Goal: Information Seeking & Learning: Check status

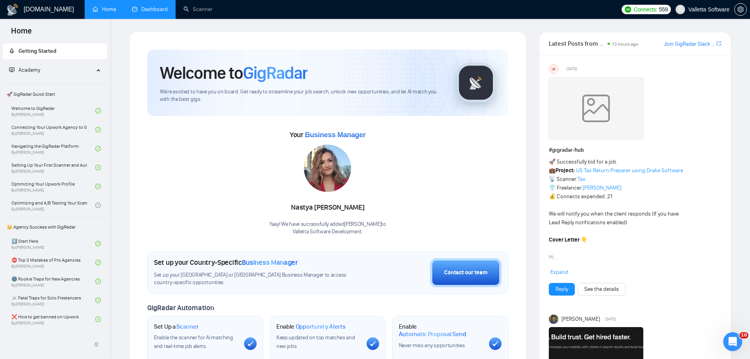
click at [154, 9] on link "Dashboard" at bounding box center [150, 9] width 36 height 7
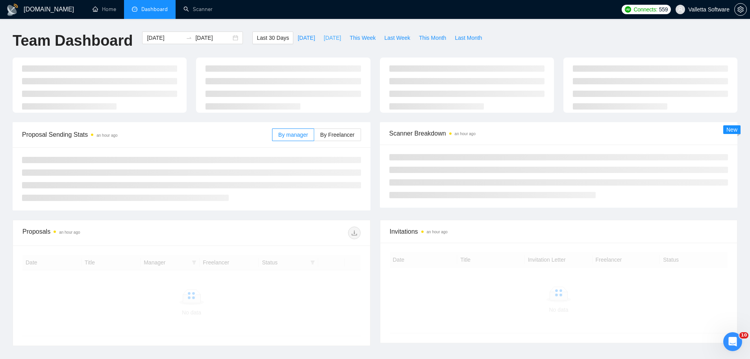
click at [324, 37] on span "[DATE]" at bounding box center [332, 37] width 17 height 9
type input "[DATE]"
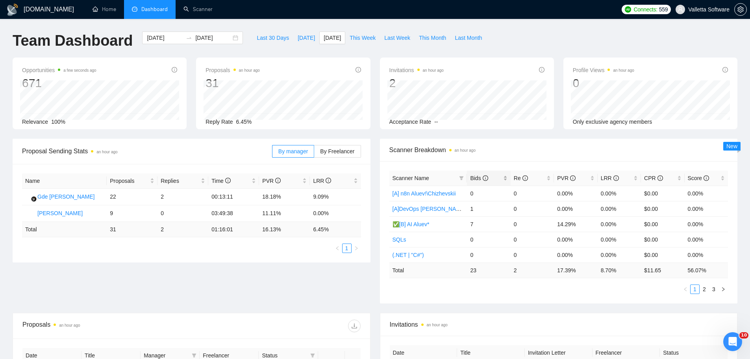
click at [483, 180] on icon "info-circle" at bounding box center [486, 178] width 6 height 6
click at [520, 178] on span "Re" at bounding box center [521, 178] width 14 height 6
click at [350, 36] on span "This Week" at bounding box center [363, 37] width 26 height 9
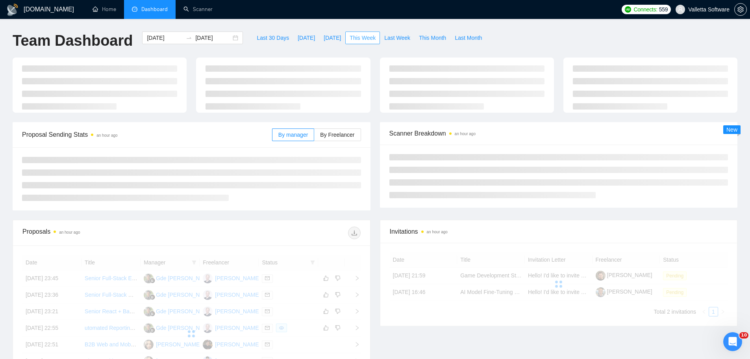
type input "[DATE]"
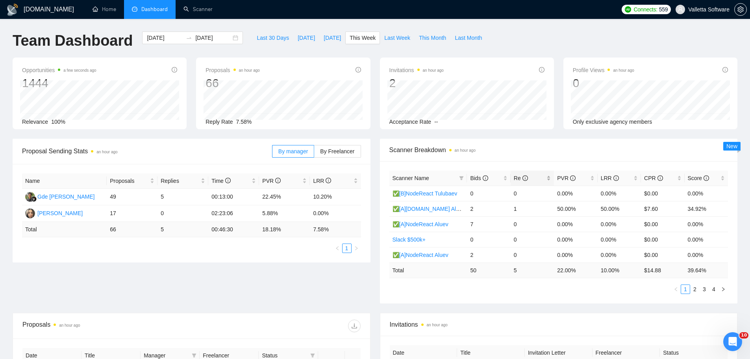
click at [533, 176] on span "Re" at bounding box center [529, 178] width 31 height 9
click at [384, 38] on span "Last Week" at bounding box center [397, 37] width 26 height 9
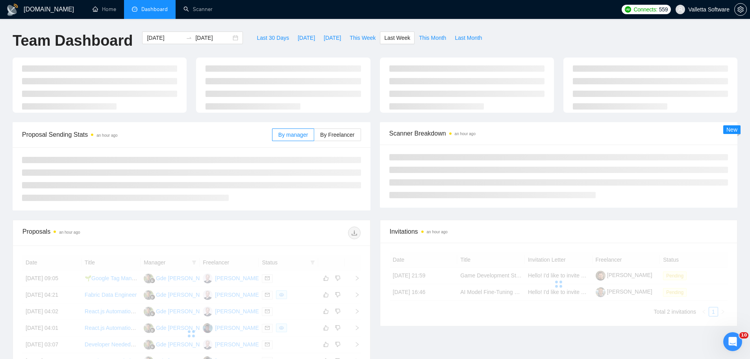
type input "[DATE]"
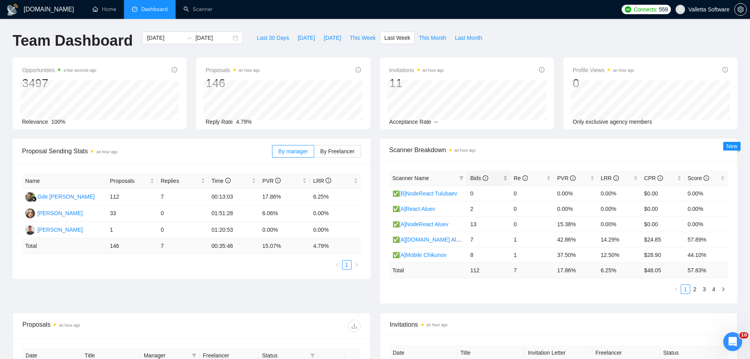
click at [483, 174] on div "Bids" at bounding box center [488, 178] width 37 height 9
click at [515, 178] on span "Re" at bounding box center [521, 178] width 14 height 6
click at [568, 176] on span "PVR" at bounding box center [566, 178] width 19 height 6
click at [517, 177] on span "Re" at bounding box center [521, 178] width 14 height 6
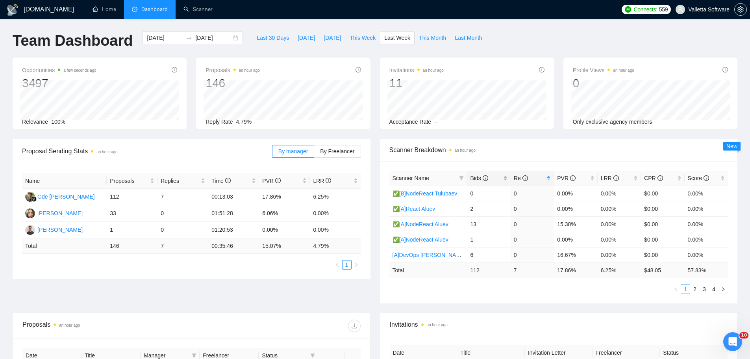
click at [489, 177] on span "Bids" at bounding box center [485, 178] width 31 height 9
click at [697, 289] on link "2" at bounding box center [695, 289] width 9 height 9
click at [38, 302] on div "Proposal Sending Stats 2 hours ago By manager By Freelancer Name Proposals Repl…" at bounding box center [375, 226] width 734 height 174
click at [497, 177] on span "Bids" at bounding box center [485, 178] width 31 height 9
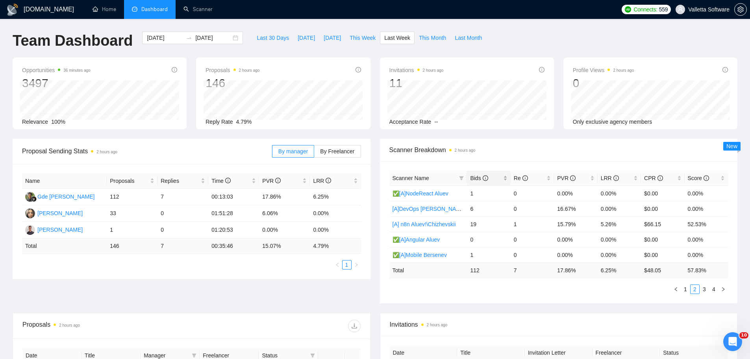
click at [497, 177] on span "Bids" at bounding box center [485, 178] width 31 height 9
click at [482, 178] on span "Bids" at bounding box center [479, 178] width 18 height 6
click at [437, 194] on link "[B] n8n Aluev!\Chizhevskii" at bounding box center [424, 193] width 63 height 6
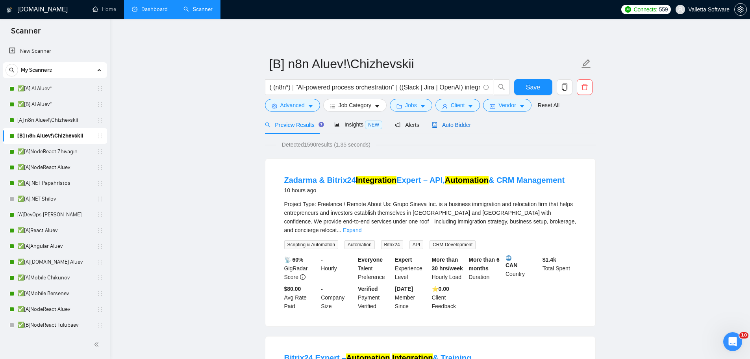
drag, startPoint x: 445, startPoint y: 122, endPoint x: 452, endPoint y: 126, distance: 7.4
click at [445, 122] on span "Auto Bidder" at bounding box center [451, 125] width 39 height 6
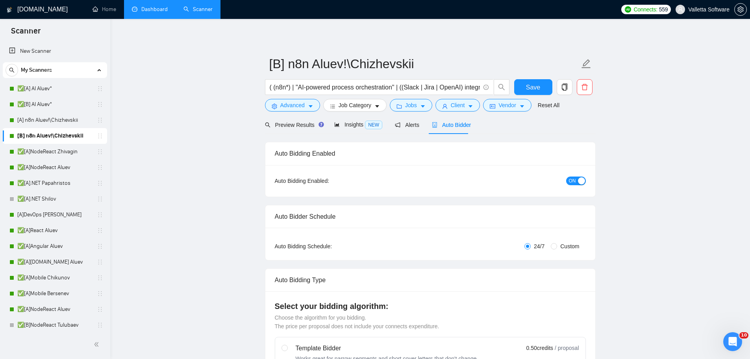
radio input "false"
radio input "true"
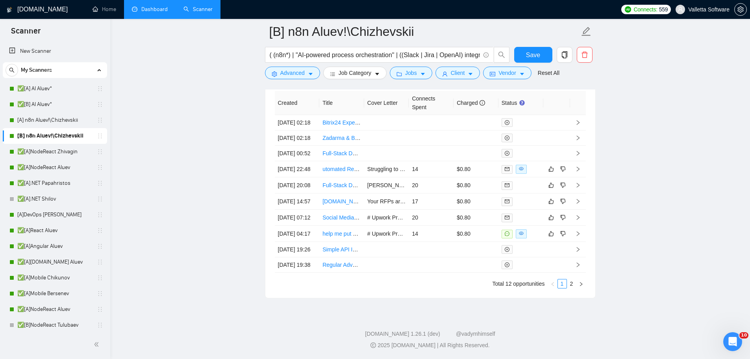
scroll to position [2402, 0]
click at [141, 13] on link "Dashboard" at bounding box center [150, 9] width 36 height 7
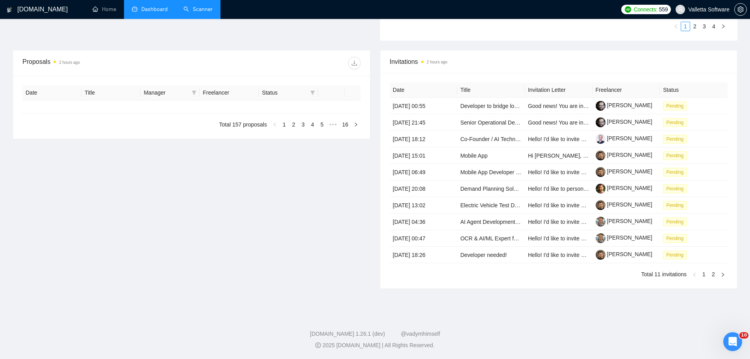
type input "[DATE]"
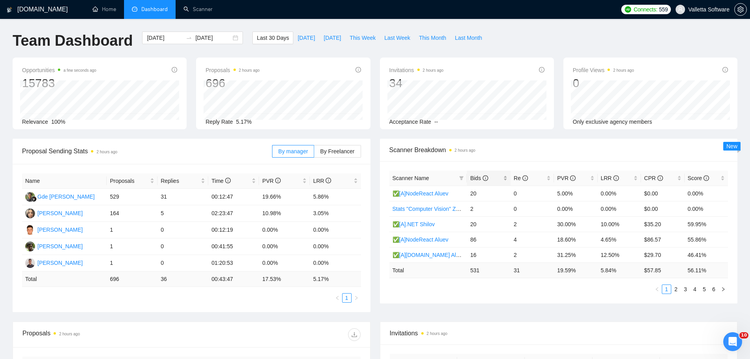
click at [499, 181] on span "Bids" at bounding box center [485, 178] width 31 height 9
click at [677, 286] on link "2" at bounding box center [676, 289] width 9 height 9
drag, startPoint x: 610, startPoint y: 192, endPoint x: 615, endPoint y: 193, distance: 4.4
click at [615, 193] on tr "✅[A].NET Papahristos 34 5 26.47% 14.71% $24.57 55.91%" at bounding box center [558, 192] width 339 height 15
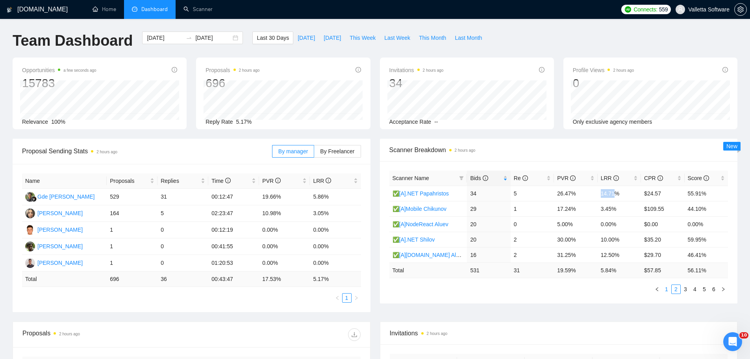
click at [667, 289] on link "1" at bounding box center [666, 289] width 9 height 9
click at [680, 286] on link "2" at bounding box center [676, 289] width 9 height 9
click at [687, 285] on link "3" at bounding box center [685, 289] width 9 height 9
click at [668, 289] on link "1" at bounding box center [666, 289] width 9 height 9
click at [350, 36] on span "This Week" at bounding box center [363, 37] width 26 height 9
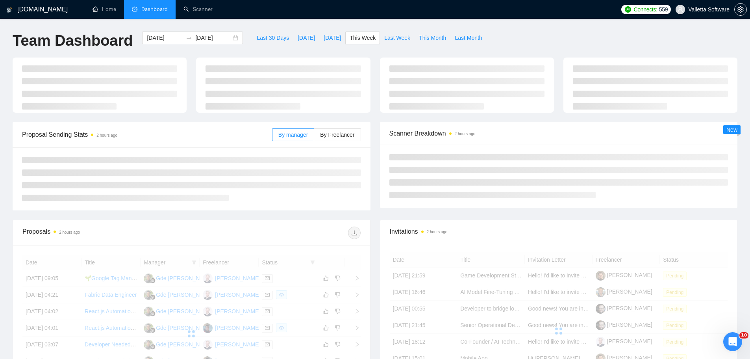
type input "[DATE]"
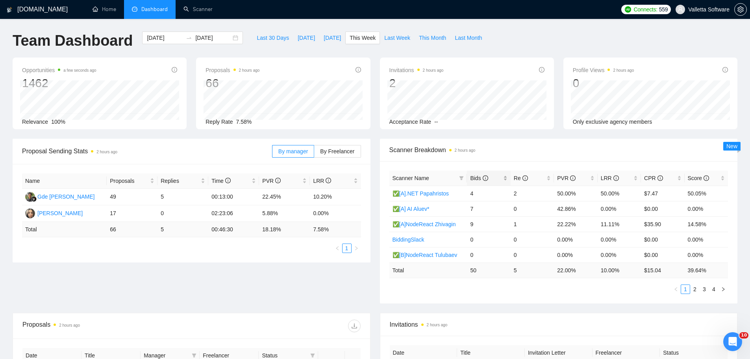
click at [489, 175] on span "Bids" at bounding box center [485, 178] width 31 height 9
click at [695, 289] on link "2" at bounding box center [695, 289] width 9 height 9
click at [706, 291] on link "3" at bounding box center [704, 289] width 9 height 9
click at [713, 292] on link "4" at bounding box center [713, 289] width 9 height 9
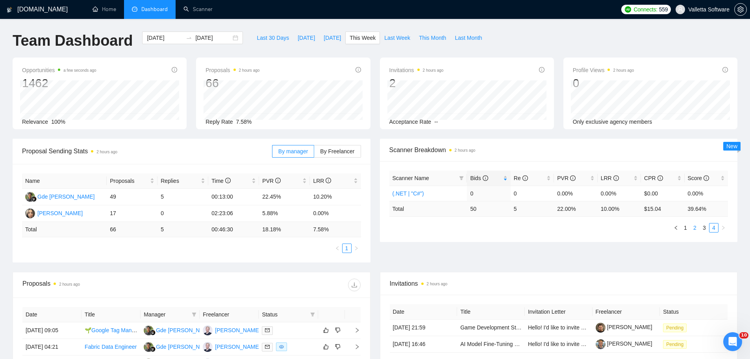
click at [697, 227] on link "2" at bounding box center [695, 227] width 9 height 9
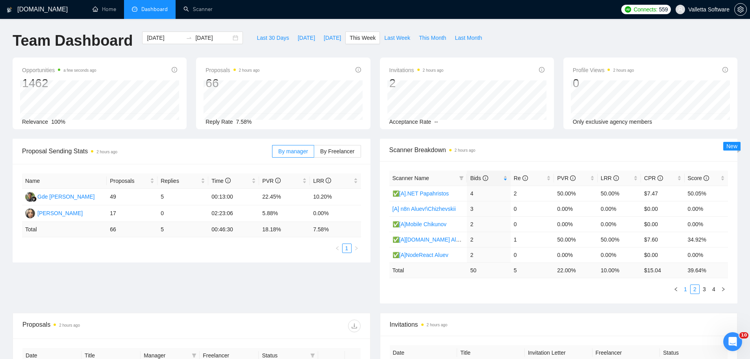
click at [684, 288] on link "1" at bounding box center [685, 289] width 9 height 9
click at [533, 180] on span "Re" at bounding box center [529, 178] width 31 height 9
click at [384, 39] on span "Last Week" at bounding box center [397, 37] width 26 height 9
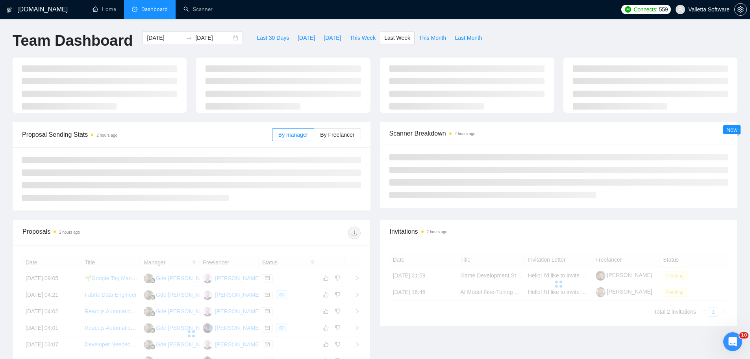
type input "[DATE]"
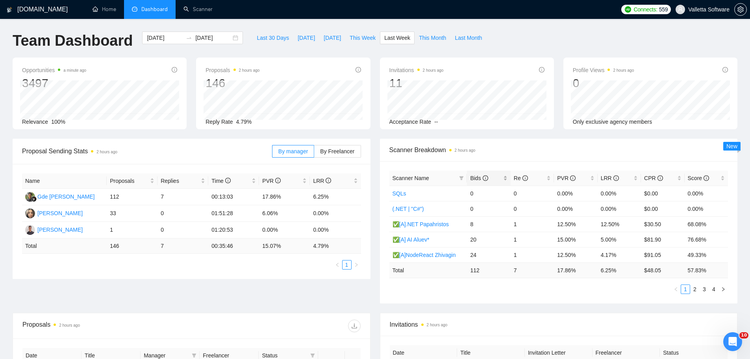
click at [493, 177] on span "Bids" at bounding box center [485, 178] width 31 height 9
